Goal: Use online tool/utility: Use online tool/utility

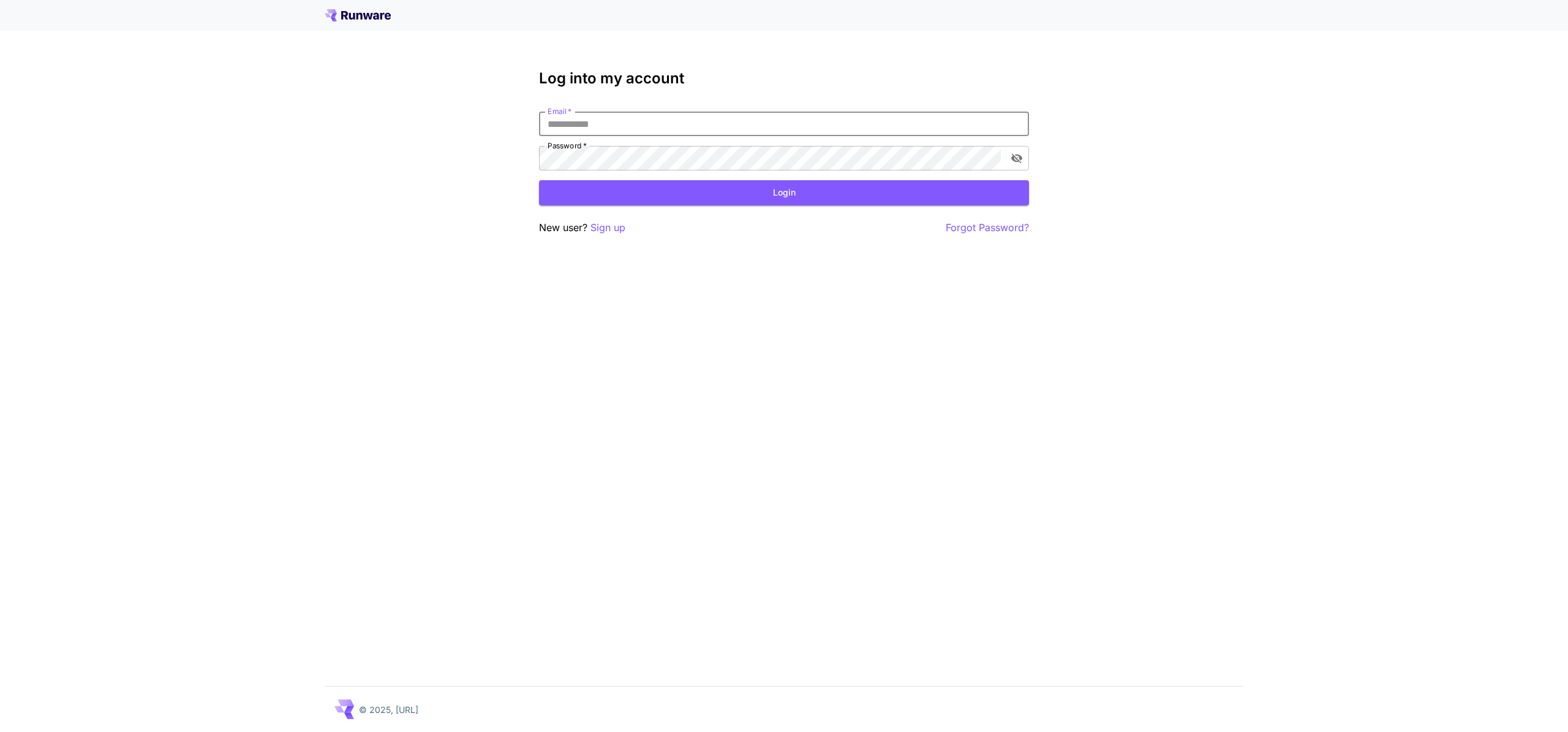
click at [609, 123] on input "Email   *" at bounding box center [784, 123] width 490 height 24
click at [488, 129] on div "Log into my account Email   * Email   * Password   * Password   * Login New use…" at bounding box center [784, 366] width 1568 height 732
click at [563, 127] on input "Email   *" at bounding box center [784, 123] width 490 height 24
drag, startPoint x: 611, startPoint y: 104, endPoint x: 609, endPoint y: 117, distance: 13.2
click at [611, 104] on div "Log into my account Email   * Email   * Password   * Password   * Login New use…" at bounding box center [784, 152] width 490 height 166
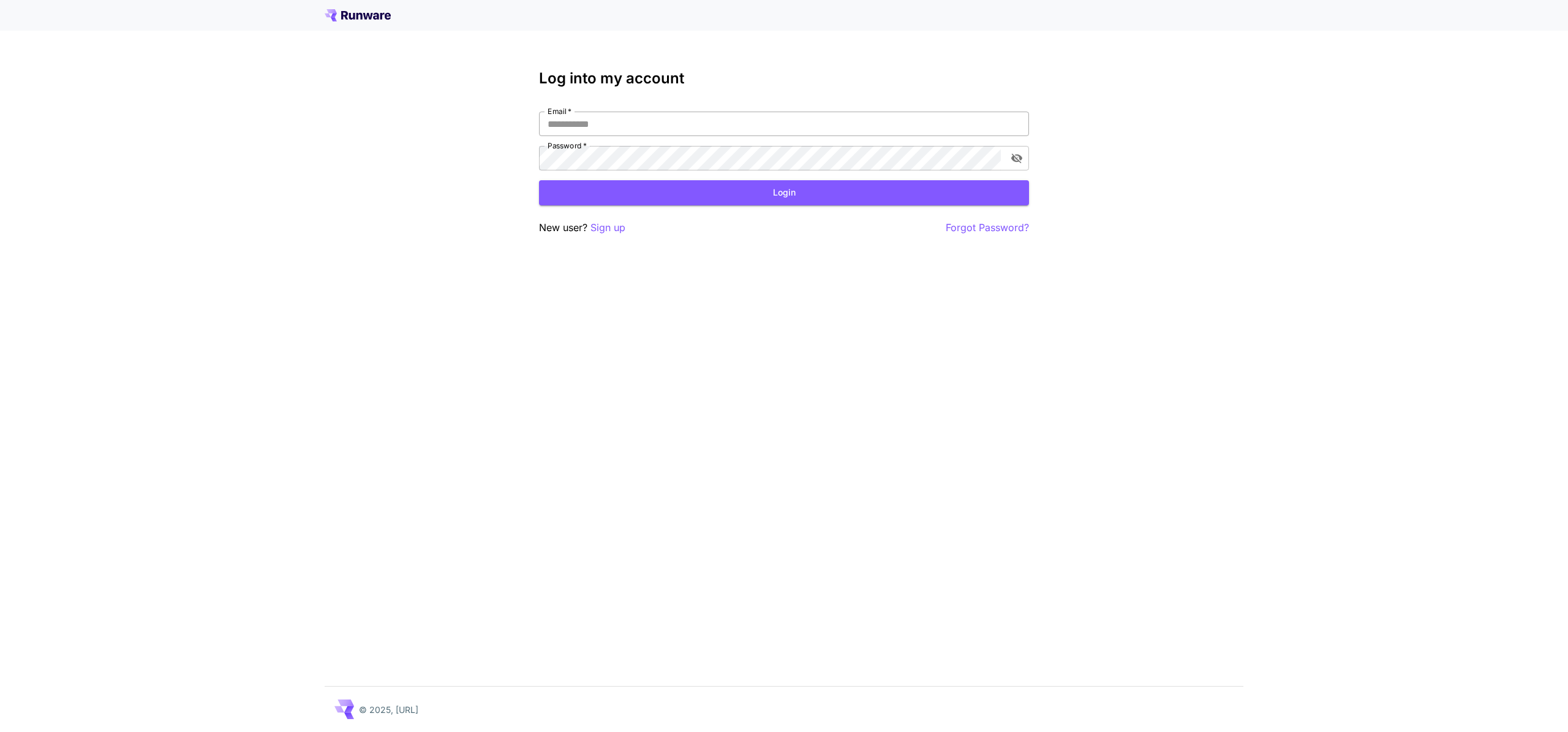
click at [593, 125] on input "Email   *" at bounding box center [784, 123] width 490 height 24
type input "**********"
click at [623, 185] on button "Login" at bounding box center [784, 192] width 490 height 25
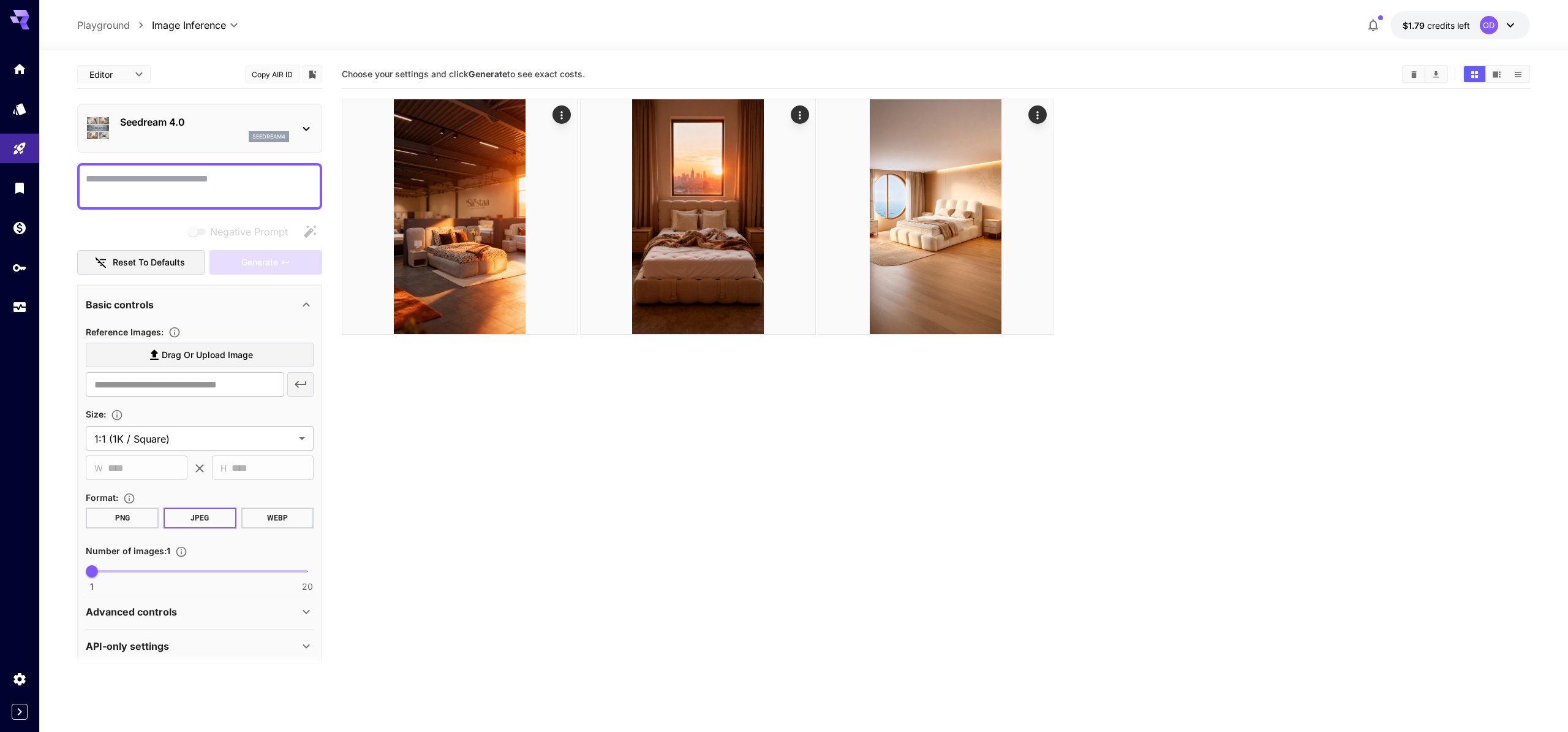
click at [498, 477] on section "Choose your settings and click Generate to see exact costs." at bounding box center [936, 426] width 1188 height 732
